Goal: Task Accomplishment & Management: Manage account settings

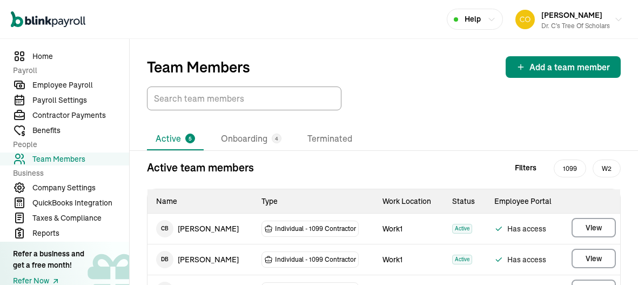
scroll to position [85, 0]
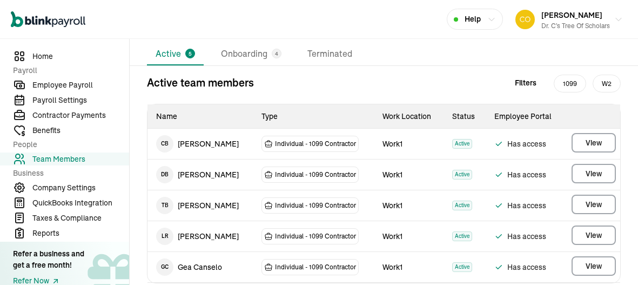
click at [188, 59] on li "Active 5" at bounding box center [175, 54] width 57 height 23
click at [165, 63] on li "Active 5" at bounding box center [175, 54] width 57 height 23
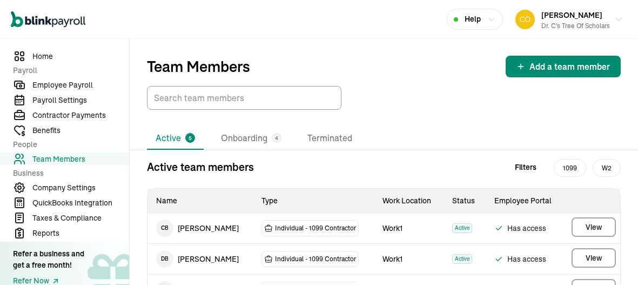
scroll to position [0, 0]
click at [246, 136] on li "Onboarding 4" at bounding box center [251, 139] width 78 height 23
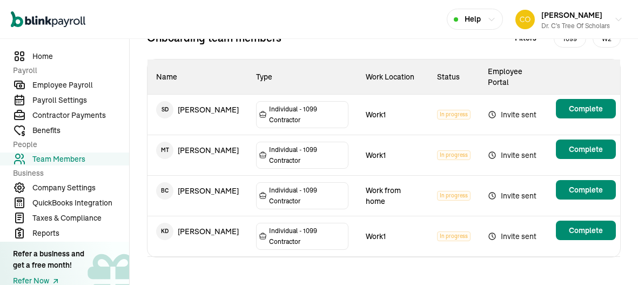
scroll to position [133, 0]
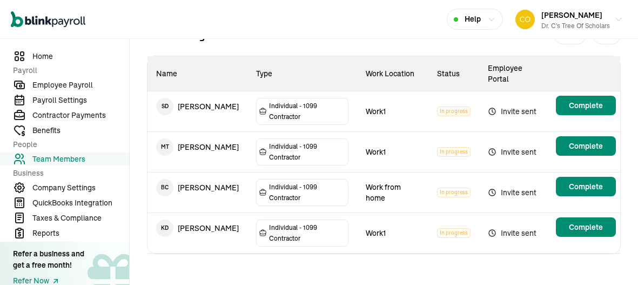
click at [513, 222] on td "Invite sent" at bounding box center [515, 233] width 72 height 41
click at [201, 234] on td "K D [PERSON_NAME]" at bounding box center [197, 228] width 100 height 30
click at [204, 240] on tr "K D [PERSON_NAME] Individual - 1099 Contractor Work1 In progress Invite sent Co…" at bounding box center [383, 233] width 473 height 41
click at [582, 226] on span "Complete" at bounding box center [586, 227] width 34 height 11
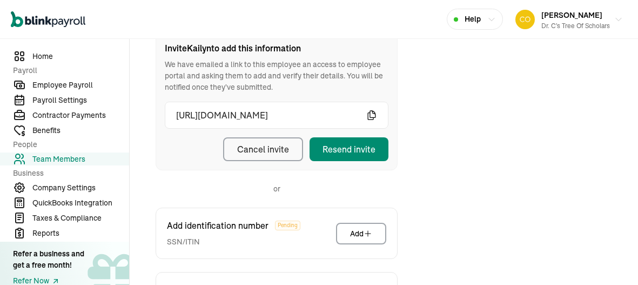
scroll to position [152, 0]
click at [352, 145] on div "Resend invite" at bounding box center [349, 149] width 53 height 13
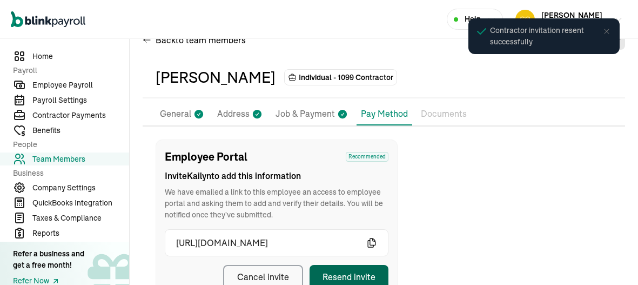
scroll to position [24, 0]
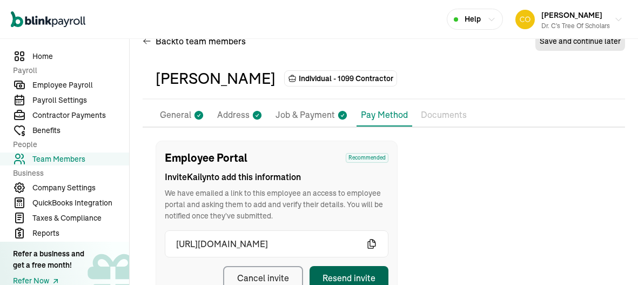
click at [75, 161] on span "Team Members" at bounding box center [80, 158] width 97 height 11
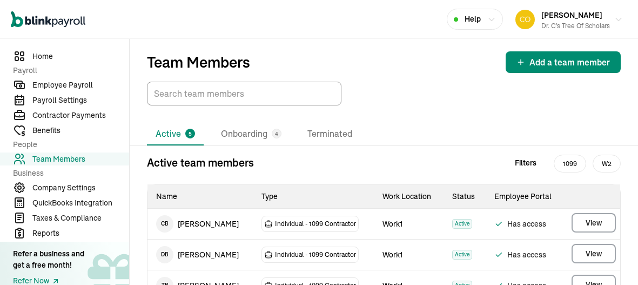
scroll to position [6, 0]
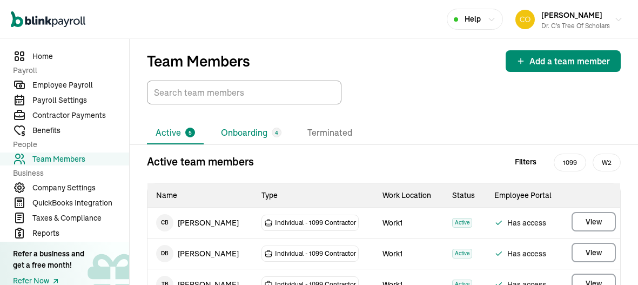
click at [240, 131] on li "Onboarding 4" at bounding box center [251, 133] width 78 height 23
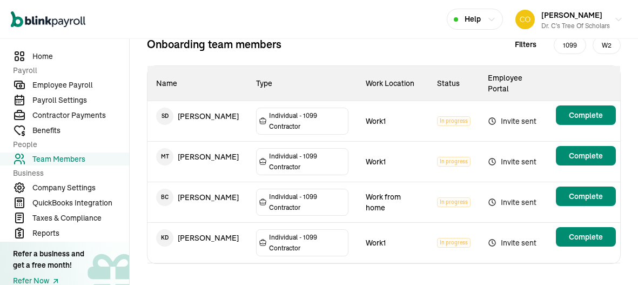
scroll to position [133, 0]
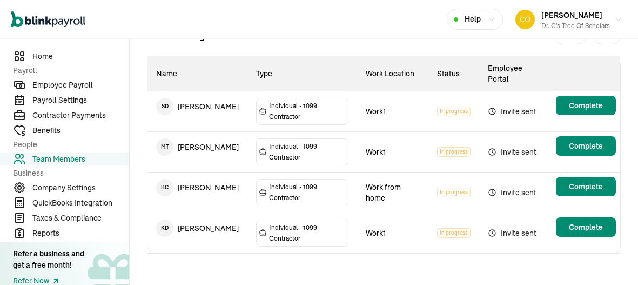
click at [599, 190] on main "Team Members Add a team member Active 5 Onboarding 4 Terminated Onboarding team…" at bounding box center [384, 97] width 508 height 383
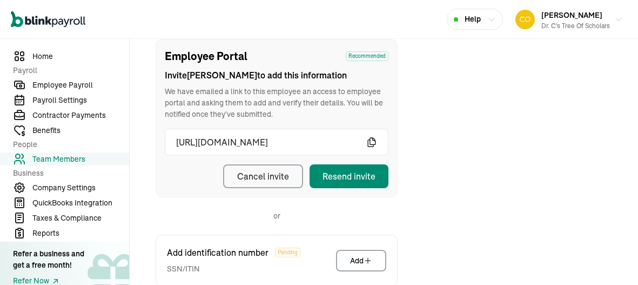
scroll to position [127, 0]
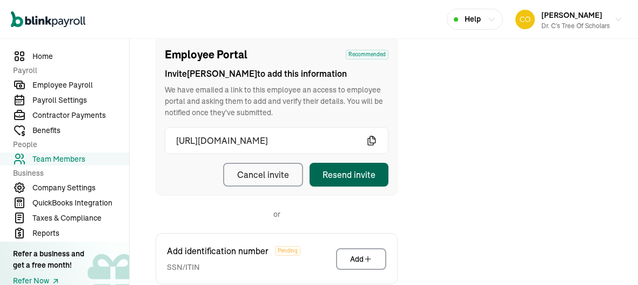
click at [359, 172] on div "Resend invite" at bounding box center [349, 174] width 53 height 13
click at [357, 182] on button "Resend invite" at bounding box center [349, 175] width 79 height 24
click at [266, 171] on div "Cancel invite" at bounding box center [263, 174] width 52 height 13
click at [361, 176] on div "Resend invite" at bounding box center [349, 174] width 53 height 13
click at [468, 136] on div "Employee Portal Recommended Invite [PERSON_NAME] to add this information We hav…" at bounding box center [384, 243] width 482 height 412
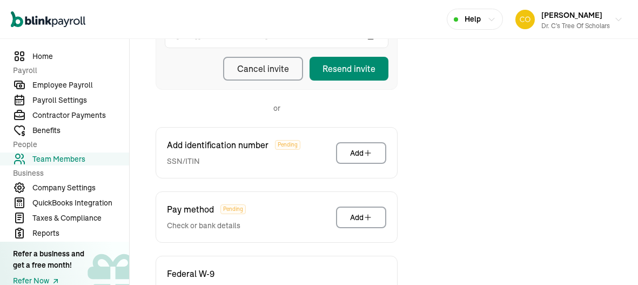
scroll to position [235, 0]
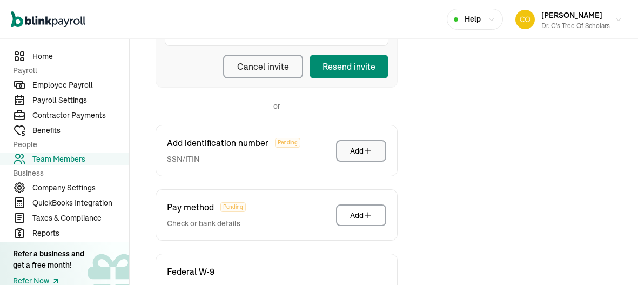
click at [347, 158] on button "Add" at bounding box center [361, 151] width 50 height 22
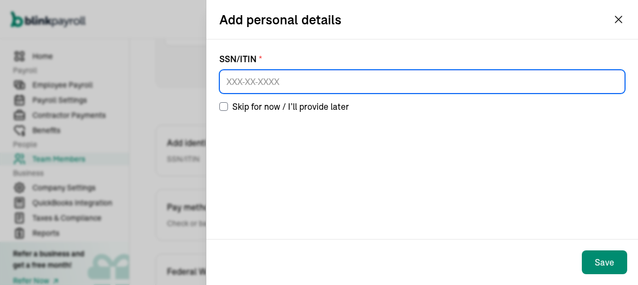
click at [233, 81] on input at bounding box center [422, 82] width 406 height 24
type input "438-77-1608"
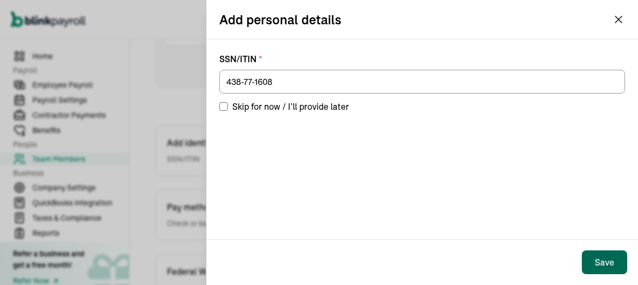
click at [591, 259] on button "Save" at bounding box center [604, 262] width 45 height 24
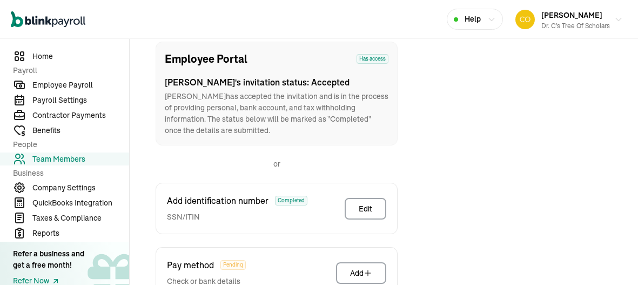
scroll to position [127, 0]
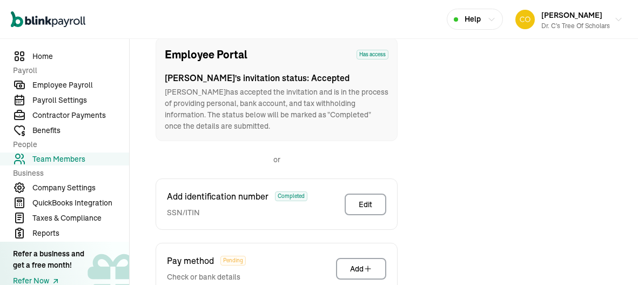
click at [441, 236] on div "Employee Portal Has access [PERSON_NAME] 's invitation status: Accepted [PERSON…" at bounding box center [384, 216] width 482 height 358
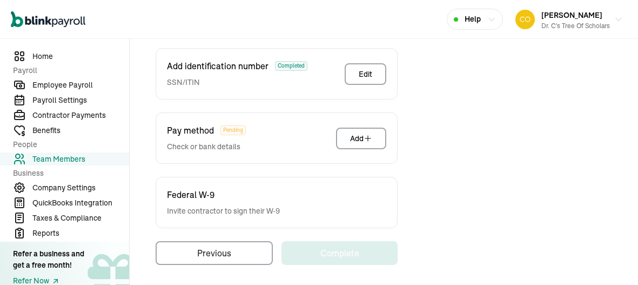
scroll to position [259, 0]
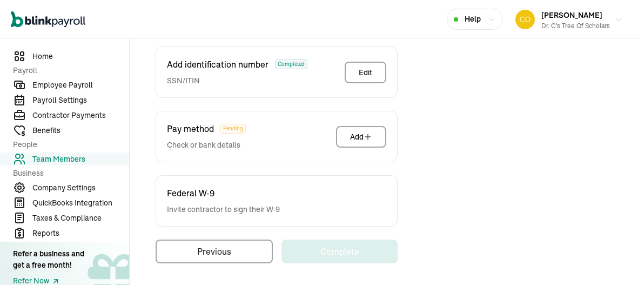
click at [367, 122] on div "Pay method Pending Check or bank details Add" at bounding box center [277, 136] width 242 height 51
click at [368, 128] on button "Add" at bounding box center [361, 137] width 50 height 22
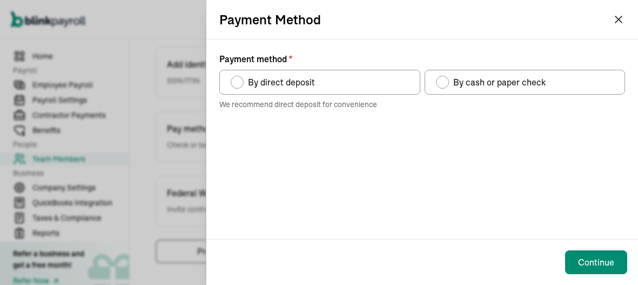
click at [448, 81] on div "Payment method" at bounding box center [442, 82] width 13 height 13
click at [444, 81] on input "By cash or paper check" at bounding box center [439, 79] width 9 height 9
radio input "true"
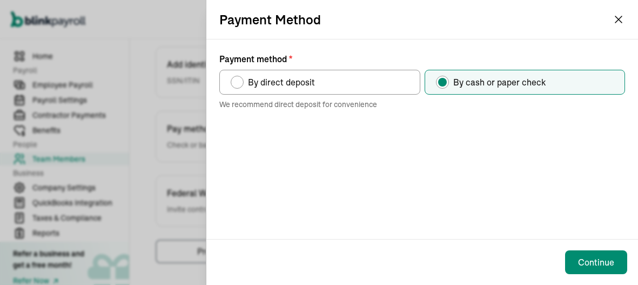
click at [244, 83] on div "By direct deposit" at bounding box center [279, 82] width 71 height 13
click at [239, 83] on input "By direct deposit" at bounding box center [234, 79] width 9 height 9
radio input "true"
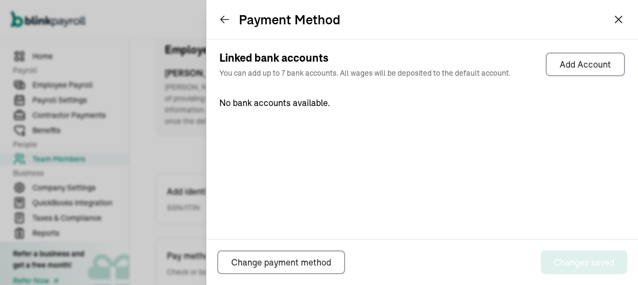
scroll to position [127, 0]
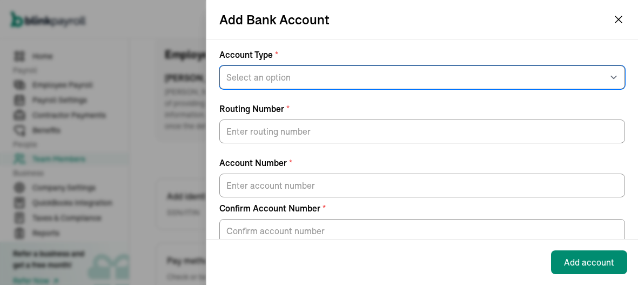
click at [249, 71] on select "Select an option Savings Checking" at bounding box center [422, 77] width 406 height 24
select select "Checking"
click at [219, 65] on select "Select an option Savings Checking" at bounding box center [422, 77] width 406 height 24
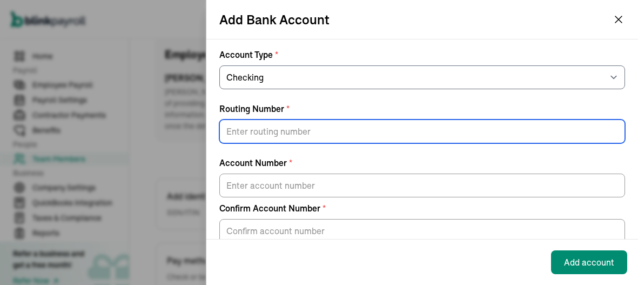
click at [261, 128] on input "Routing Number *" at bounding box center [422, 131] width 406 height 24
type input "031176110"
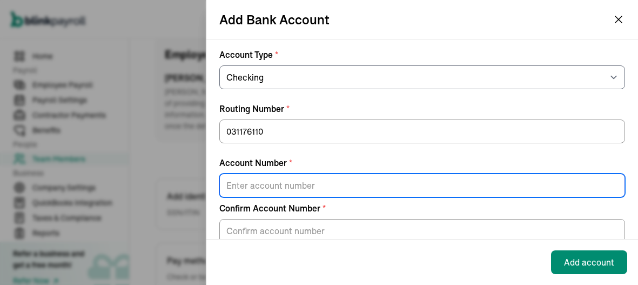
click at [261, 179] on input "Account Number *" at bounding box center [422, 185] width 406 height 24
type input "36102208624"
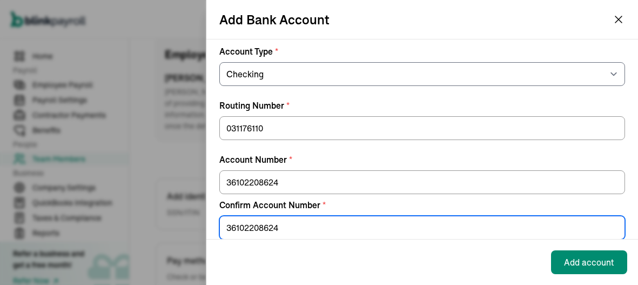
scroll to position [25, 0]
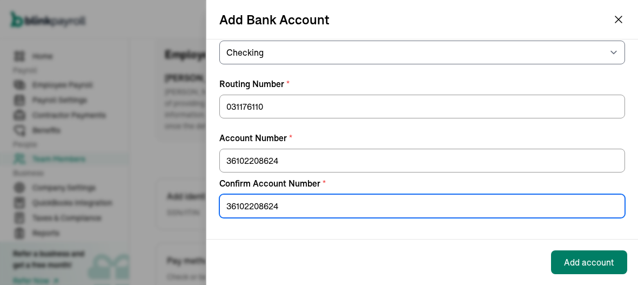
type input "36102208624"
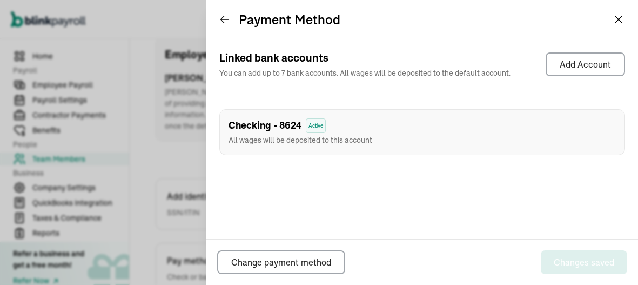
click at [223, 19] on icon at bounding box center [224, 19] width 11 height 11
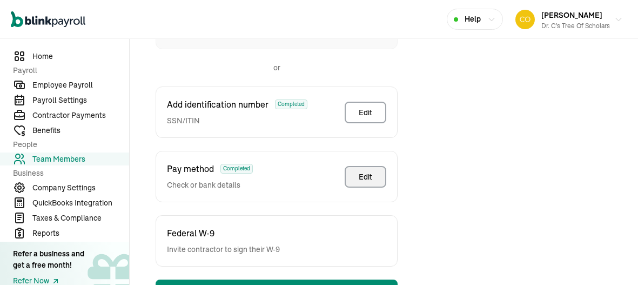
scroll to position [259, 0]
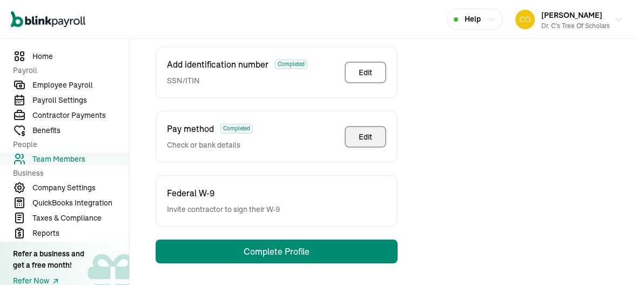
click at [511, 161] on div "Employee Portal Has access [PERSON_NAME] 's invitation status: Accepted [PERSON…" at bounding box center [384, 84] width 482 height 358
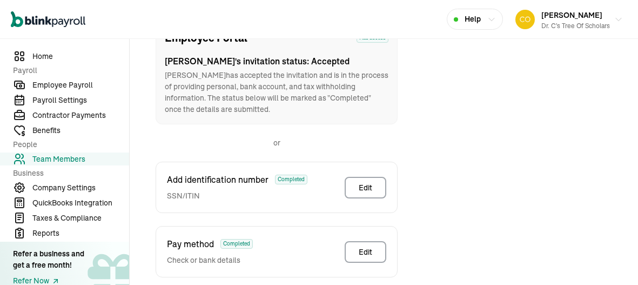
scroll to position [139, 0]
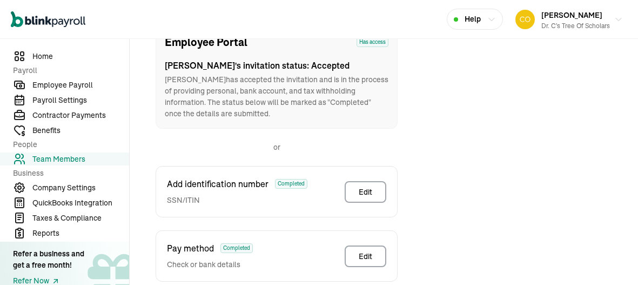
click at [67, 159] on span "Team Members" at bounding box center [80, 158] width 97 height 11
